Goal: Find specific page/section: Find specific page/section

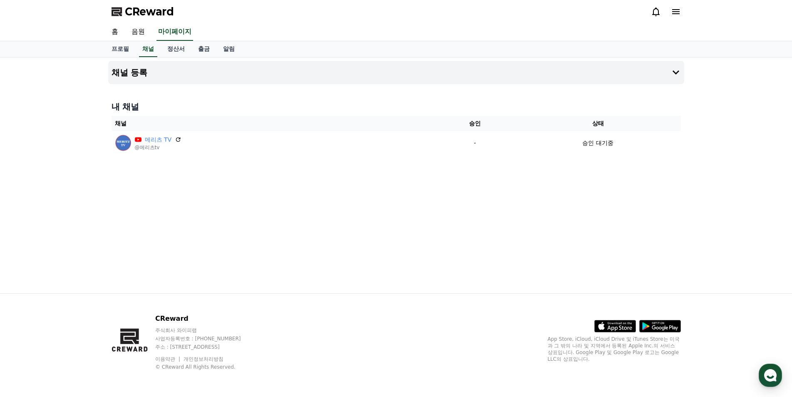
click at [377, 244] on div "채널 등록 내 채널 채널 승인 상태 메리츠 TV @메리츠tv - 승인 대기중" at bounding box center [396, 174] width 582 height 235
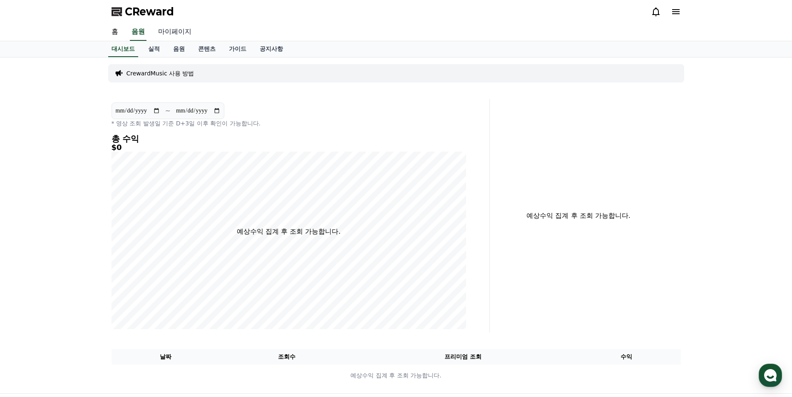
click at [167, 29] on link "마이페이지" at bounding box center [174, 31] width 47 height 17
select select "**********"
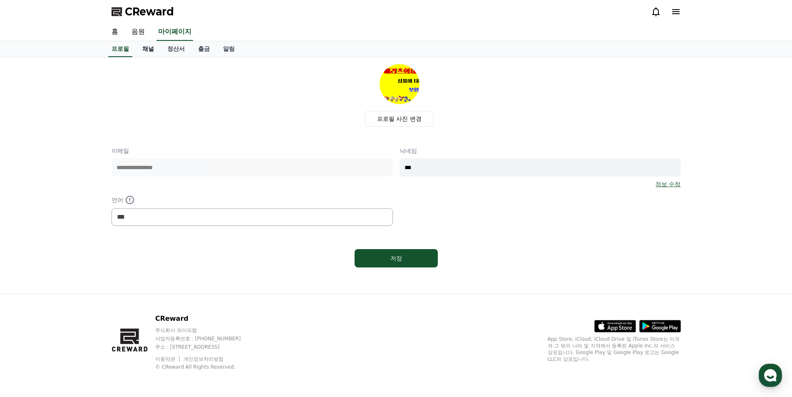
click at [151, 49] on link "채널" at bounding box center [148, 49] width 25 height 16
